Goal: Information Seeking & Learning: Find contact information

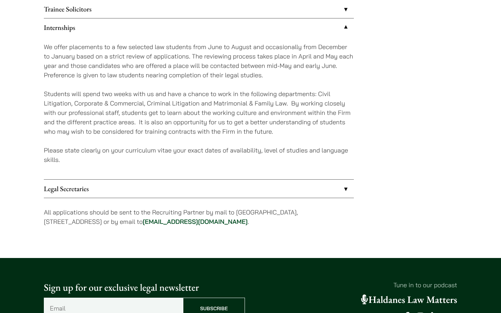
scroll to position [649, 0]
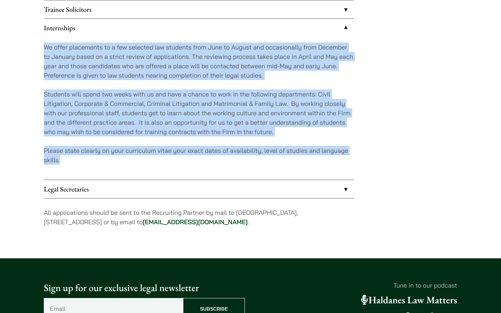
drag, startPoint x: 81, startPoint y: 171, endPoint x: 40, endPoint y: 43, distance: 134.5
copy div "We offer placements to a few selected law students from June to August and occa…"
click at [183, 188] on link "Legal Secretaries" at bounding box center [199, 189] width 310 height 18
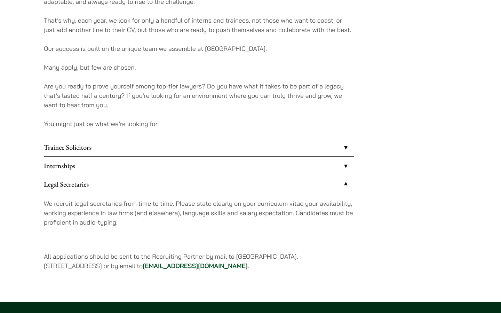
scroll to position [511, 0]
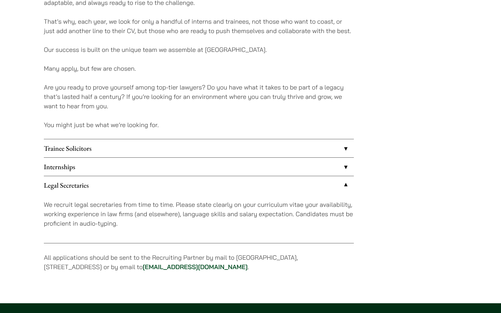
click at [106, 165] on link "Internships" at bounding box center [199, 166] width 310 height 18
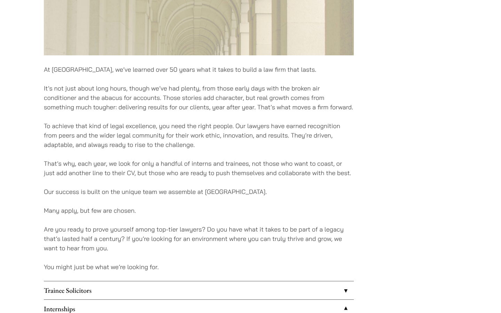
scroll to position [344, 0]
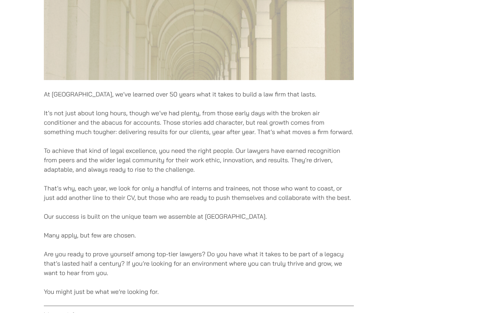
click at [100, 150] on p "To achieve that kind of legal excellence, you need the right people. Our lawyer…" at bounding box center [199, 160] width 310 height 28
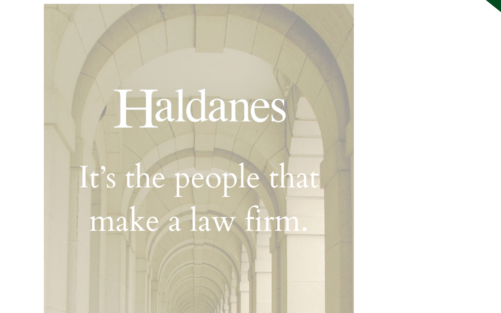
scroll to position [0, 0]
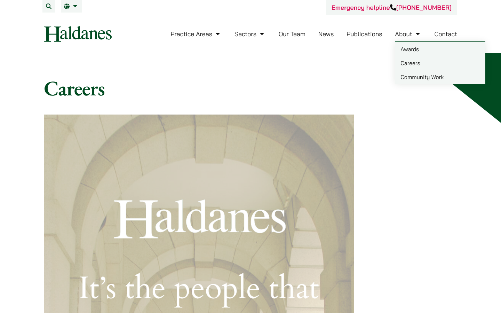
click at [453, 37] on link "Contact" at bounding box center [445, 34] width 23 height 8
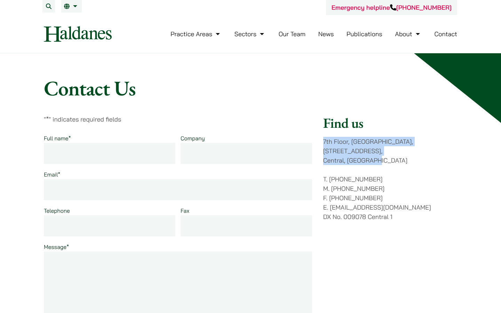
drag, startPoint x: 386, startPoint y: 154, endPoint x: 322, endPoint y: 141, distance: 65.0
click at [322, 141] on div "" * " indicates required fields Full name * Company Email * Telephone Fax Messa…" at bounding box center [250, 249] width 413 height 271
copy p "7th Floor, Ruttonjee House, 11 Duddell Street, Central, Hong Kong"
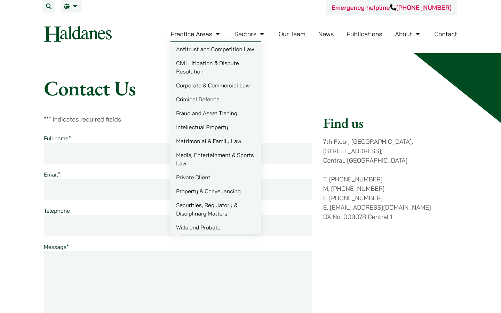
click at [326, 87] on h1 "Contact Us" at bounding box center [250, 87] width 413 height 25
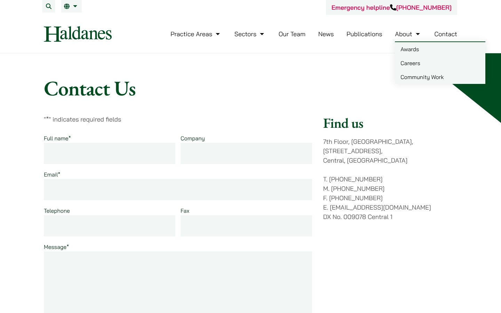
click at [414, 59] on link "Careers" at bounding box center [440, 63] width 90 height 14
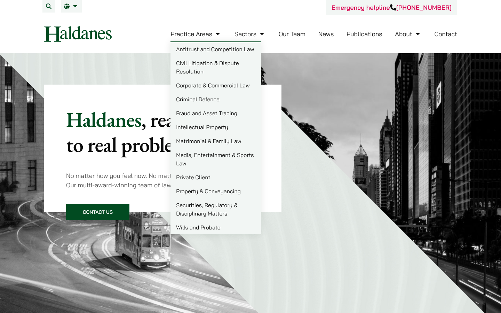
click at [205, 99] on link "Criminal Defence" at bounding box center [215, 99] width 90 height 14
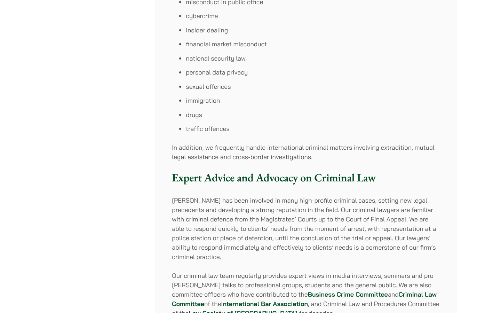
scroll to position [526, 0]
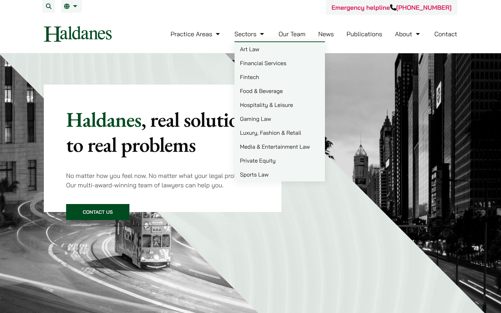
click at [299, 35] on link "Our Team" at bounding box center [291, 34] width 27 height 8
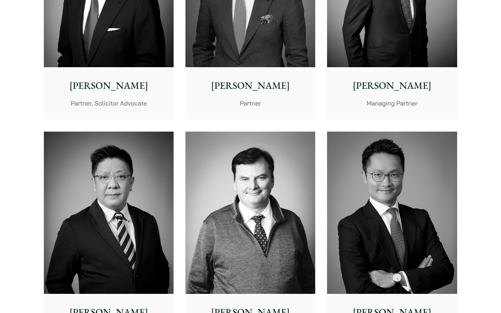
scroll to position [452, 0]
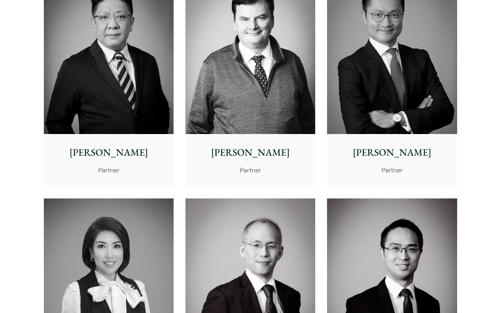
click at [428, 84] on img at bounding box center [392, 53] width 130 height 162
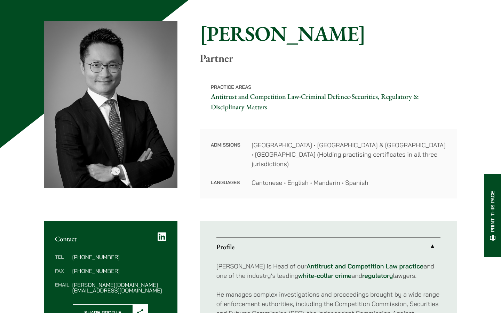
scroll to position [52, 0]
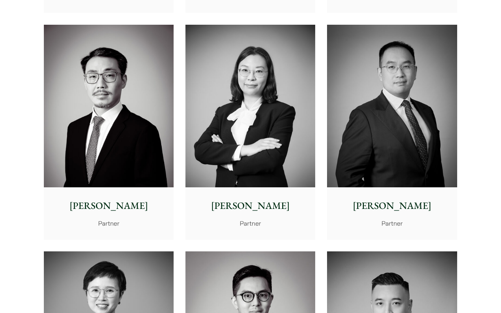
scroll to position [1079, 0]
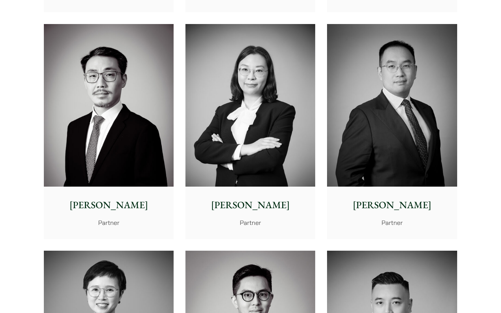
click at [138, 165] on img at bounding box center [109, 105] width 130 height 162
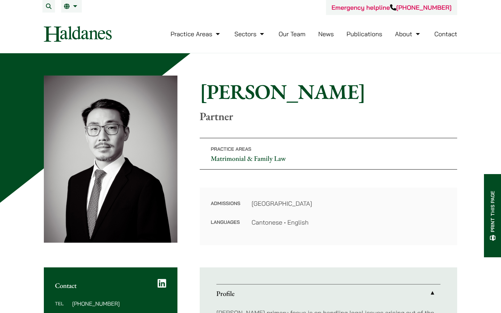
scroll to position [112, 0]
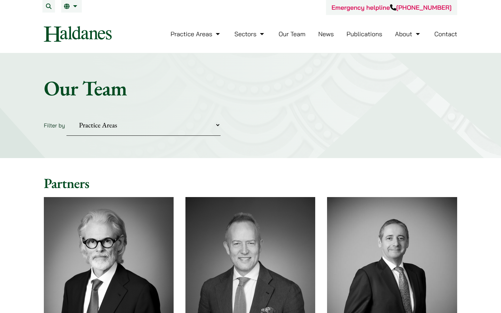
click at [130, 124] on select "Practice Areas Antitrust and Competition Civil Litigation & Dispute Resolution …" at bounding box center [143, 124] width 154 height 21
select select "criminal-defence"
click at [66, 114] on select "Practice Areas Antitrust and Competition Civil Litigation & Dispute Resolution …" at bounding box center [143, 124] width 154 height 21
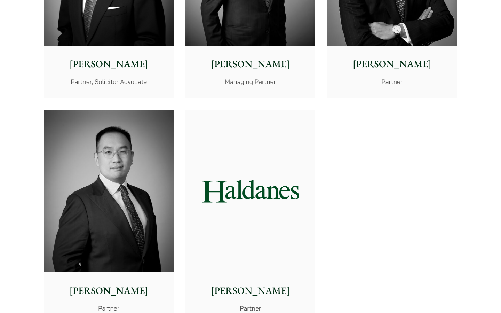
scroll to position [211, 0]
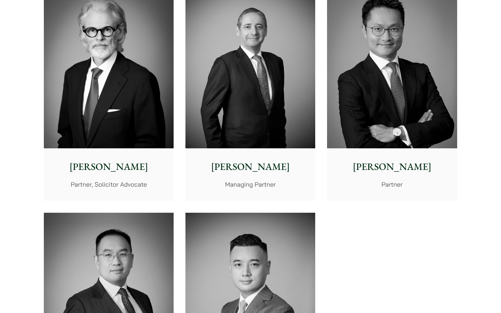
click at [255, 257] on img at bounding box center [250, 293] width 130 height 162
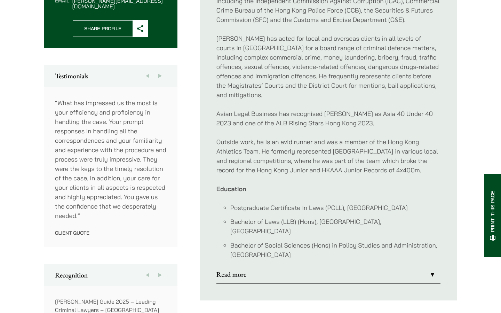
scroll to position [435, 0]
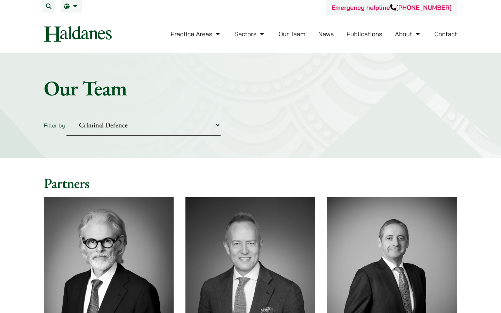
select select "criminal-defence"
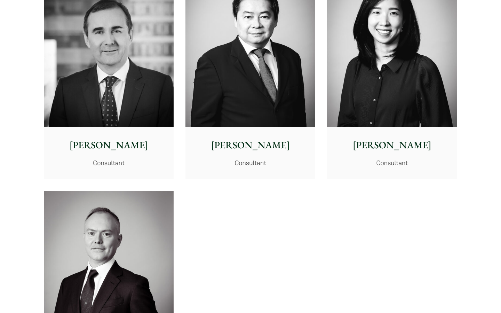
scroll to position [3872, 0]
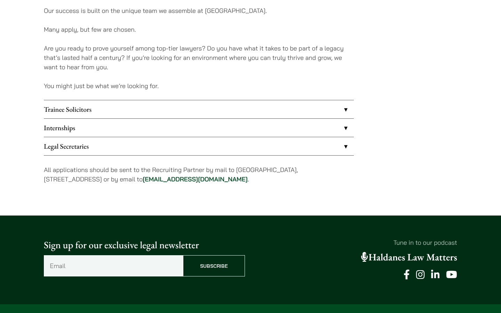
scroll to position [576, 0]
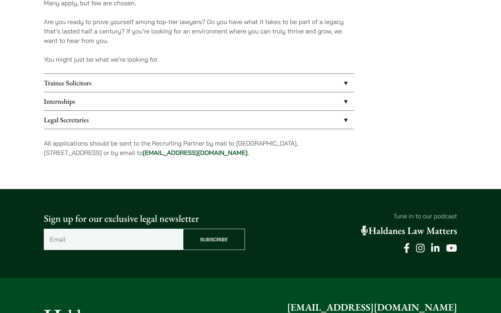
click at [124, 100] on link "Internships" at bounding box center [199, 101] width 310 height 18
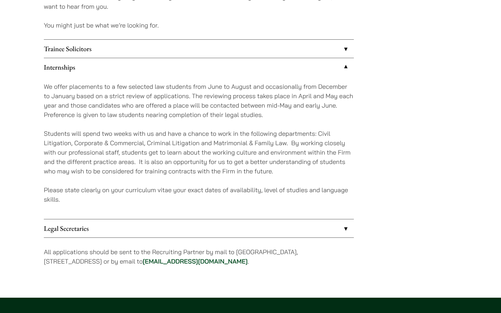
scroll to position [611, 0]
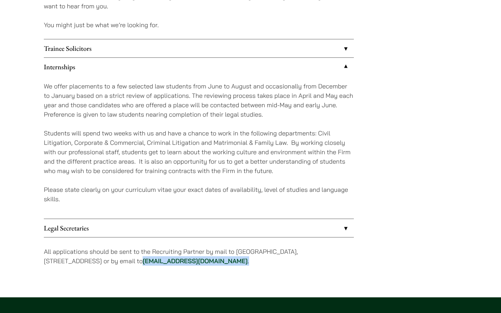
drag, startPoint x: 234, startPoint y: 261, endPoint x: 162, endPoint y: 260, distance: 72.3
click at [162, 260] on p "All applications should be sent to the Recruiting Partner by mail to 7th Floor,…" at bounding box center [199, 255] width 310 height 19
copy p "career@haldanes.com ."
